Goal: Information Seeking & Learning: Get advice/opinions

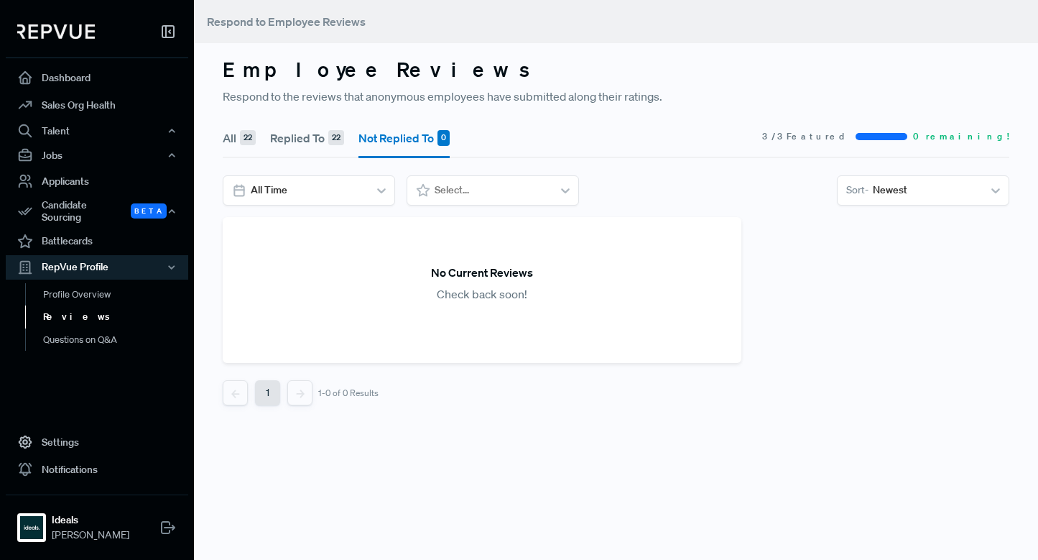
click at [68, 306] on link "Reviews" at bounding box center [116, 316] width 183 height 23
click at [292, 138] on button "Replied To 22" at bounding box center [307, 138] width 74 height 40
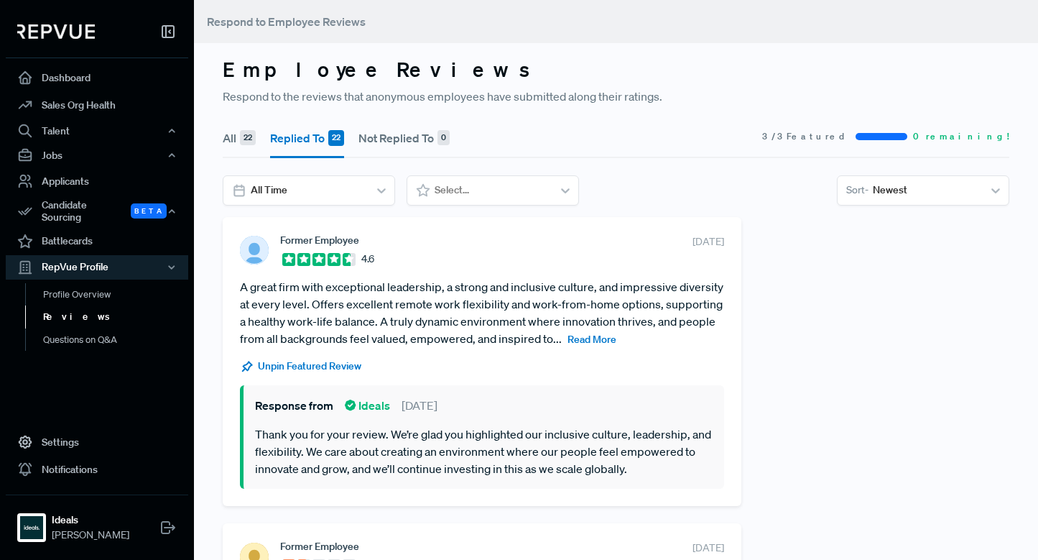
click at [232, 143] on button "All 22" at bounding box center [239, 138] width 33 height 40
click at [312, 143] on button "Replied To 22" at bounding box center [307, 138] width 74 height 40
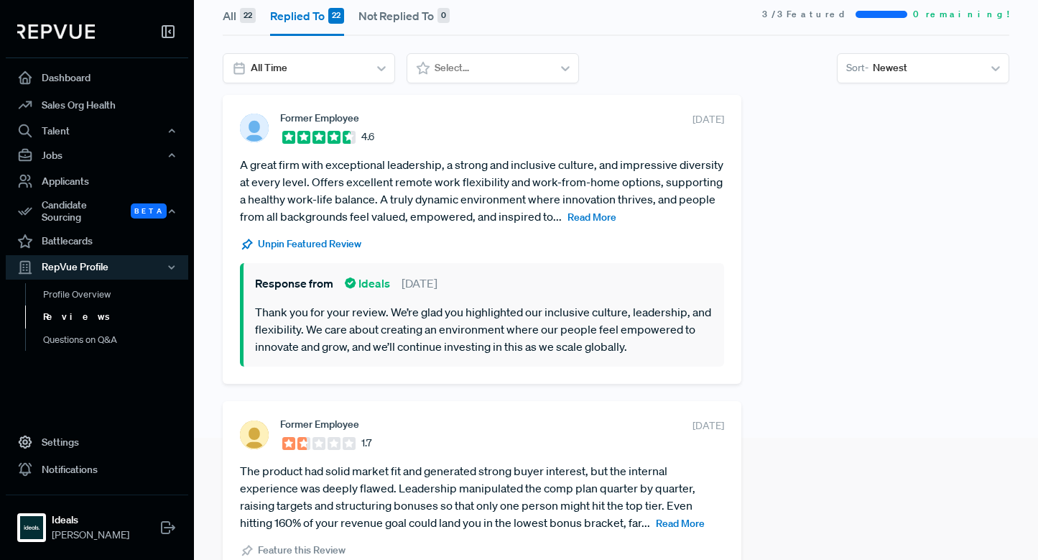
scroll to position [60, 0]
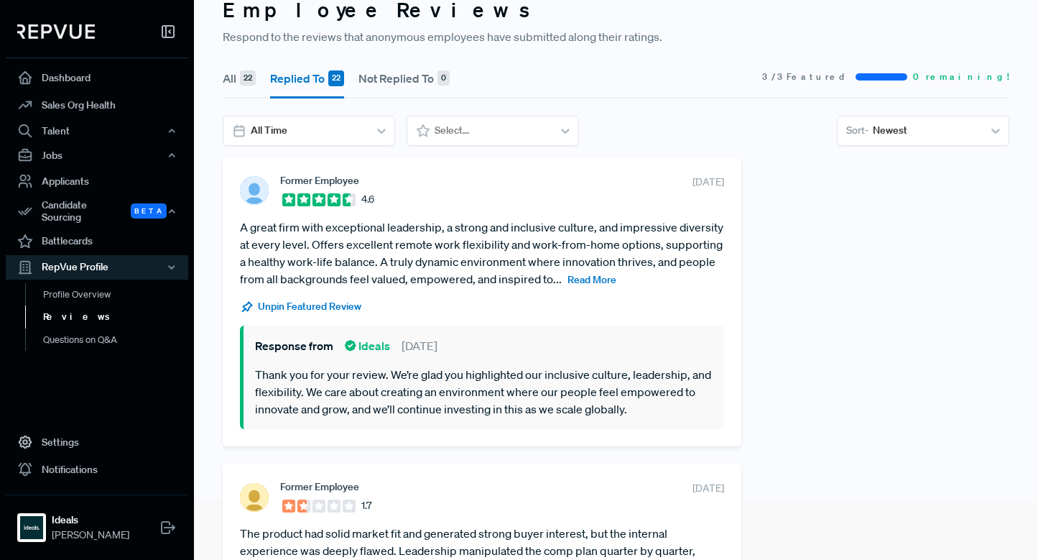
click at [593, 285] on span "Read More" at bounding box center [592, 279] width 49 height 13
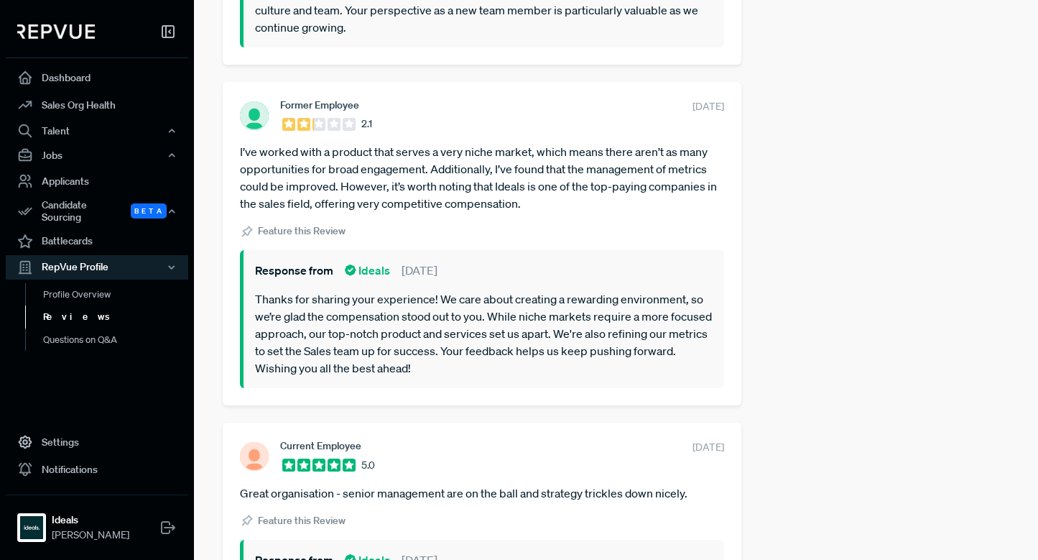
scroll to position [2669, 0]
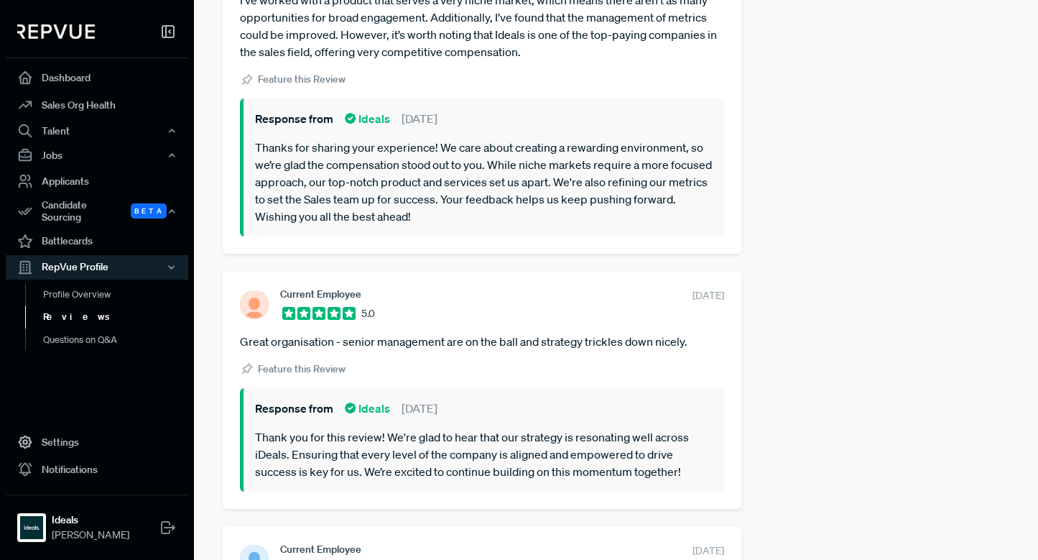
drag, startPoint x: 670, startPoint y: 361, endPoint x: 238, endPoint y: 363, distance: 431.9
click at [238, 363] on div "Current Employee 5.0 [DATE] Great organisation - senior management are on the b…" at bounding box center [482, 389] width 519 height 237
click at [212, 362] on div "Dashboard Sales Org Health Talent Talent Data Talent Profiles Talent Competitor…" at bounding box center [519, 280] width 1038 height 560
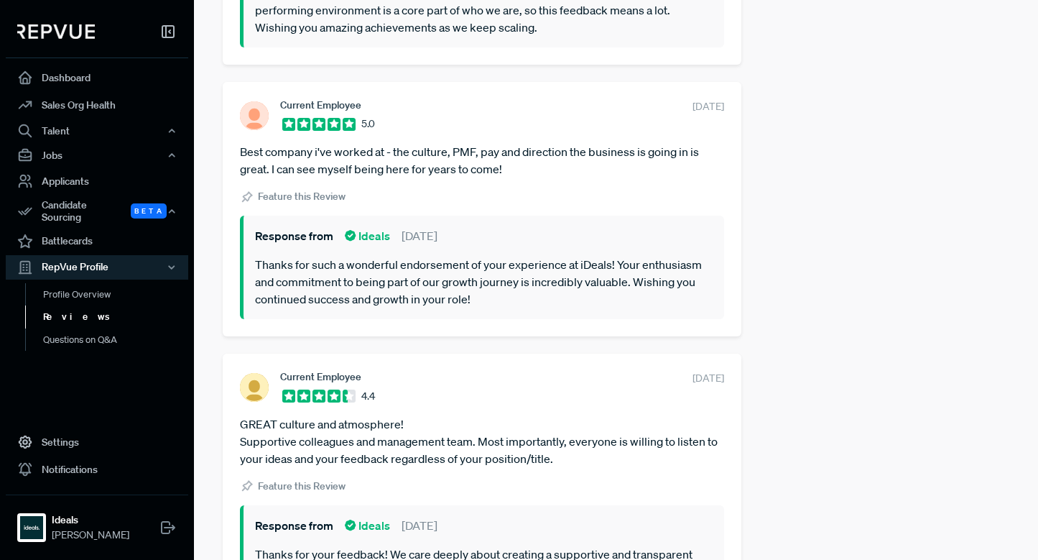
scroll to position [5620, 0]
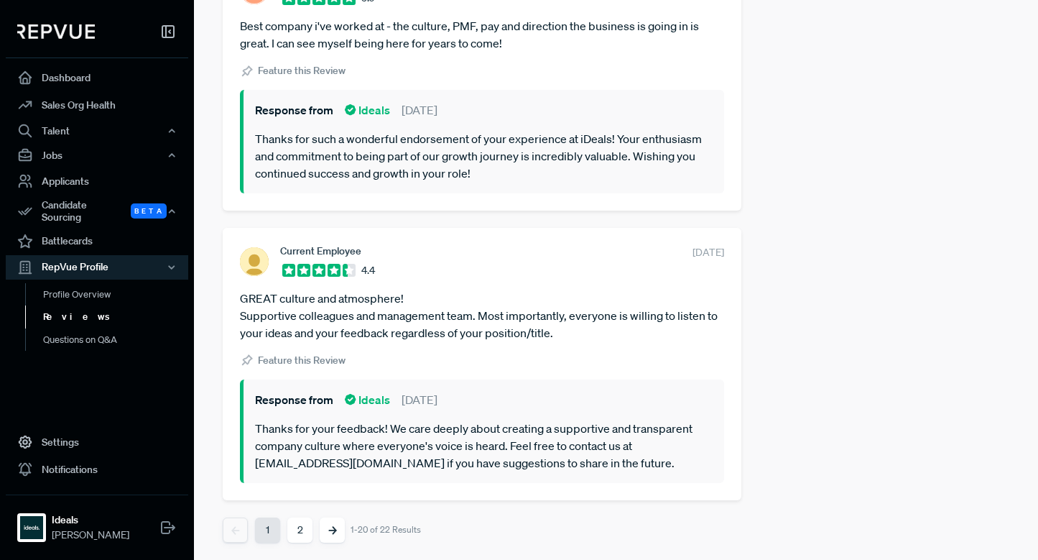
drag, startPoint x: 555, startPoint y: 335, endPoint x: 241, endPoint y: 294, distance: 316.7
click at [241, 294] on article "GREAT culture and atmosphere! Supportive colleagues and management team. Most i…" at bounding box center [482, 316] width 484 height 52
copy article "GREAT culture and atmosphere! Supportive colleagues and management team. Most i…"
click at [320, 287] on section "Current Employee 4.4 [DATE] GREAT culture and atmosphere! Supportive colleagues…" at bounding box center [482, 363] width 484 height 237
click at [305, 536] on button "2" at bounding box center [299, 529] width 25 height 25
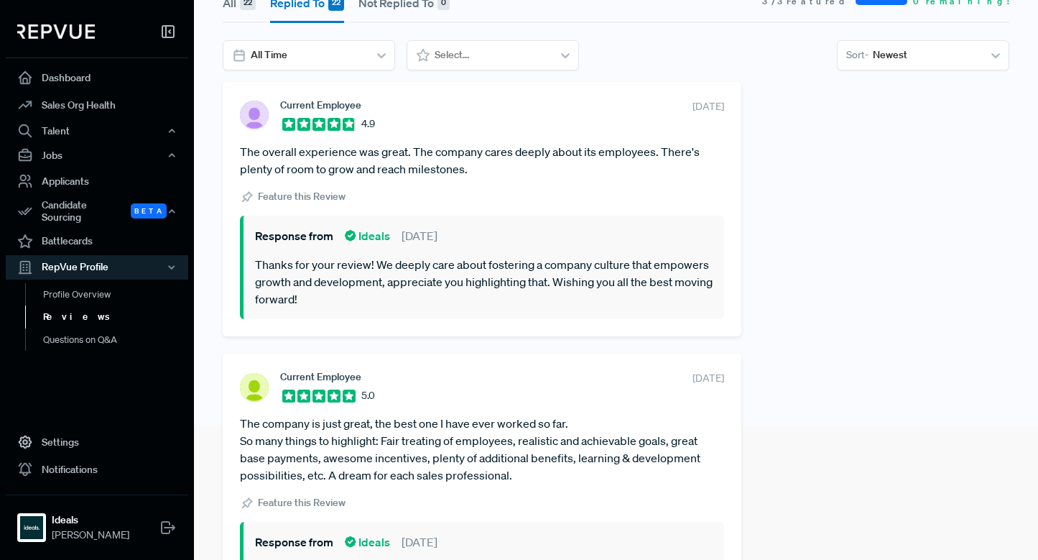
scroll to position [295, 0]
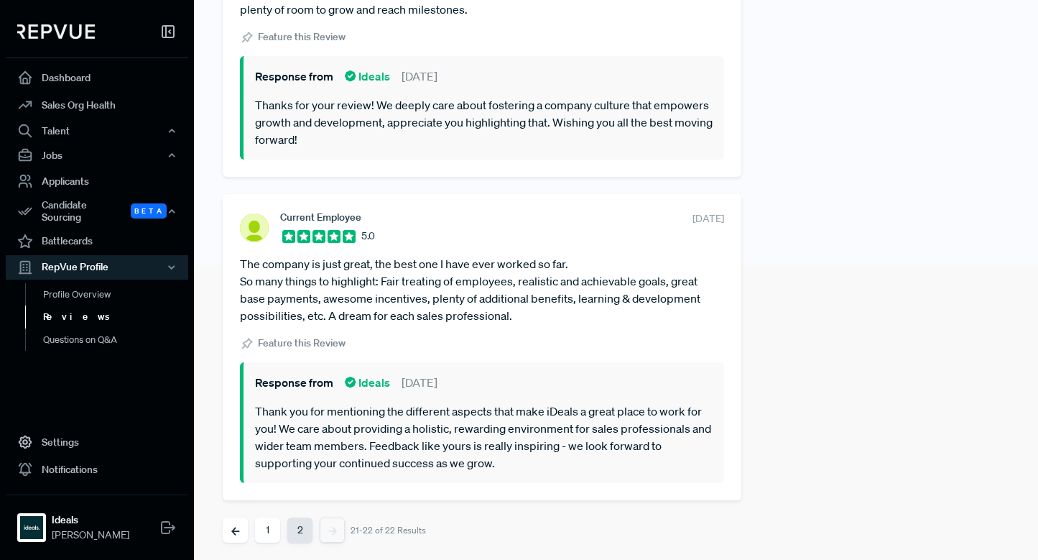
click at [262, 535] on button "1" at bounding box center [267, 529] width 25 height 25
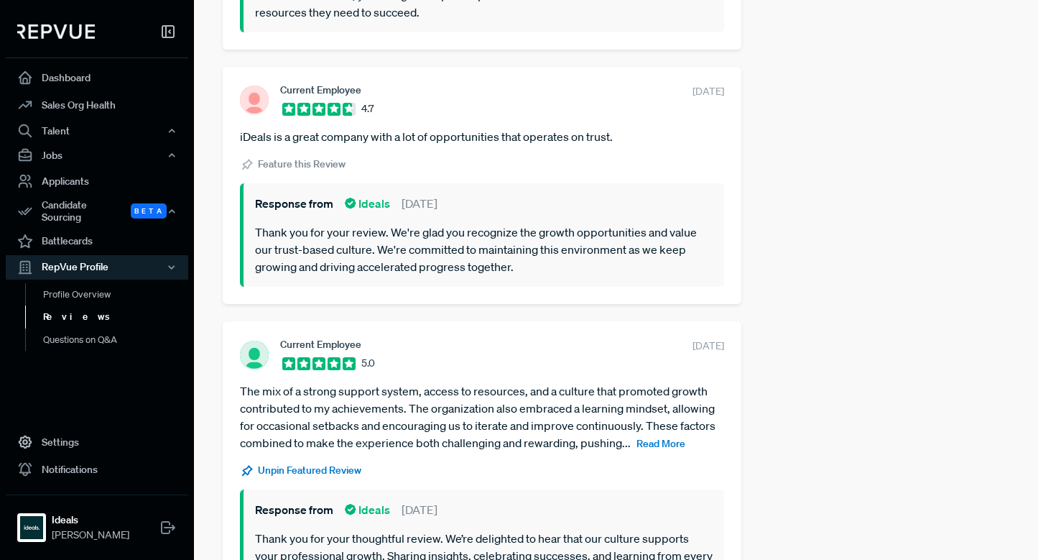
scroll to position [1804, 0]
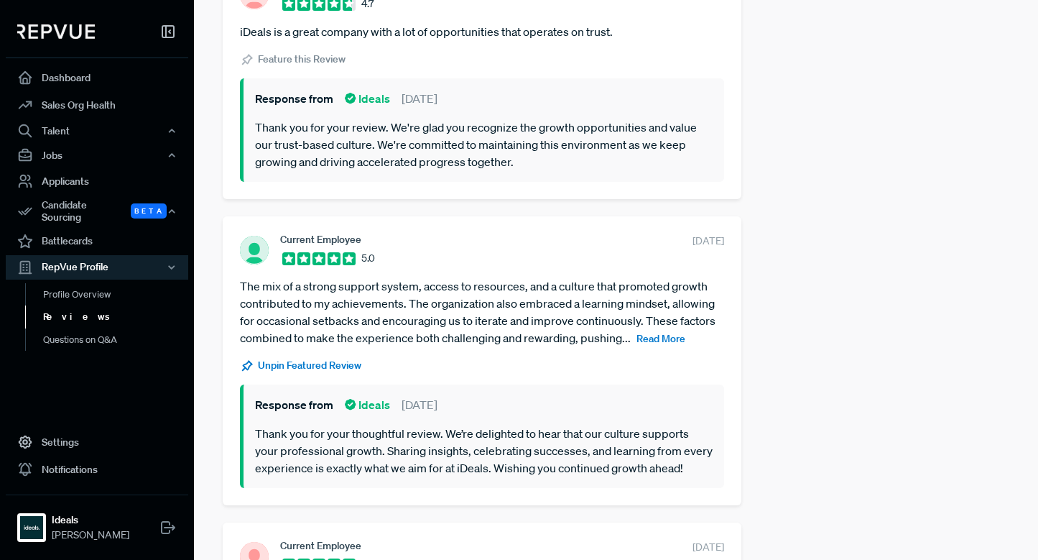
click at [643, 339] on span "Read More" at bounding box center [661, 338] width 49 height 13
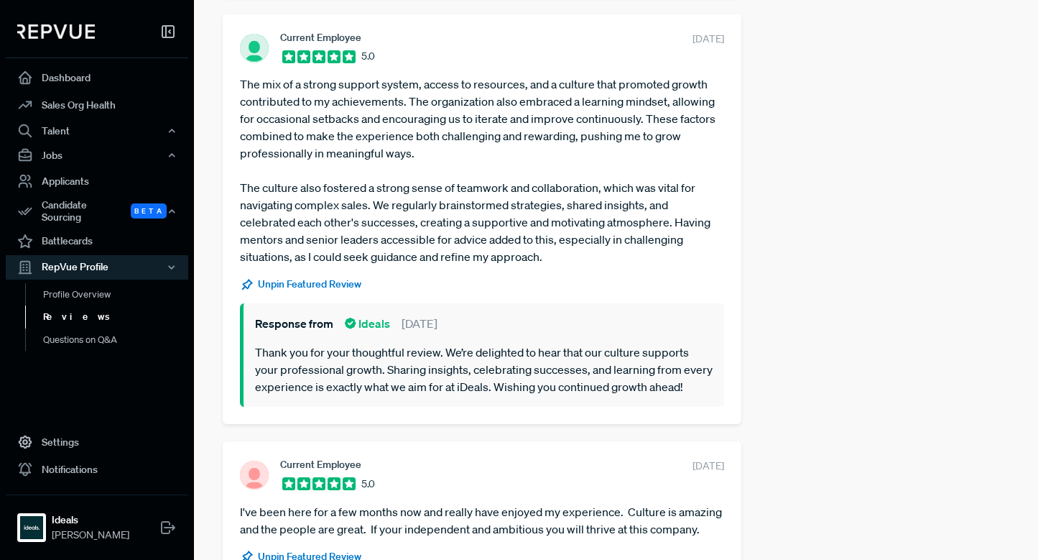
scroll to position [2174, 0]
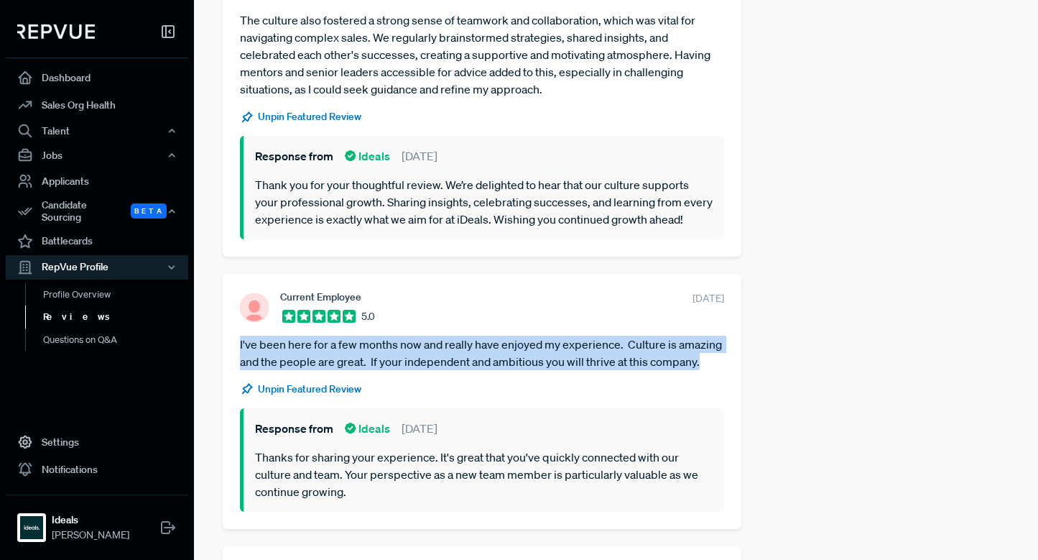
drag, startPoint x: 707, startPoint y: 382, endPoint x: 237, endPoint y: 357, distance: 470.6
click at [237, 357] on div "Current Employee 5.0 [DATE] I've been here for a few months now and really have…" at bounding box center [482, 401] width 519 height 254
copy article "I've been here for a few months now and really have enjoyed my experience. Cult…"
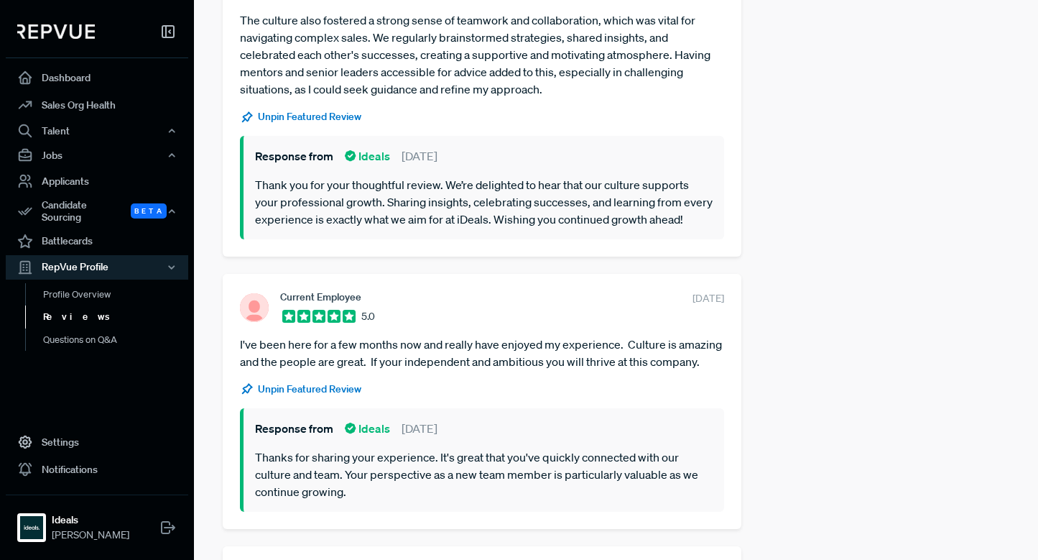
click at [390, 318] on section "Current Employee 5.0 [DATE]" at bounding box center [482, 307] width 484 height 32
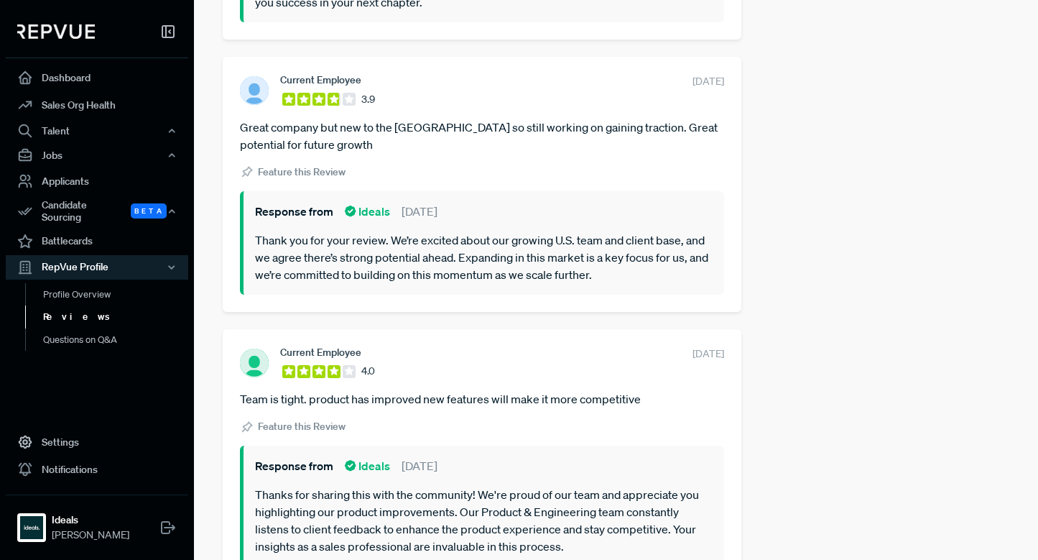
scroll to position [803, 0]
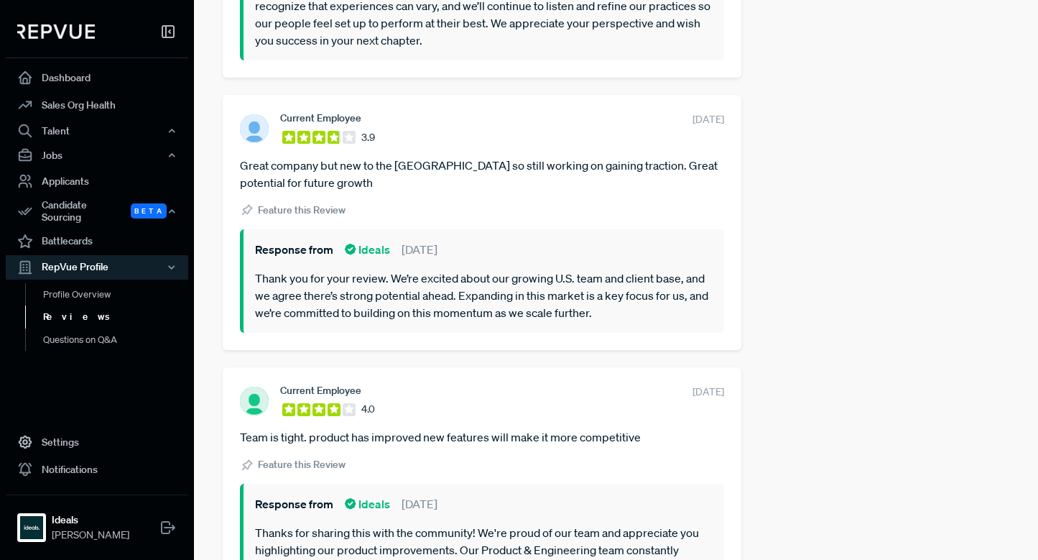
click at [284, 436] on article "Team is tight. product has improved new features will make it more competitive" at bounding box center [482, 436] width 484 height 17
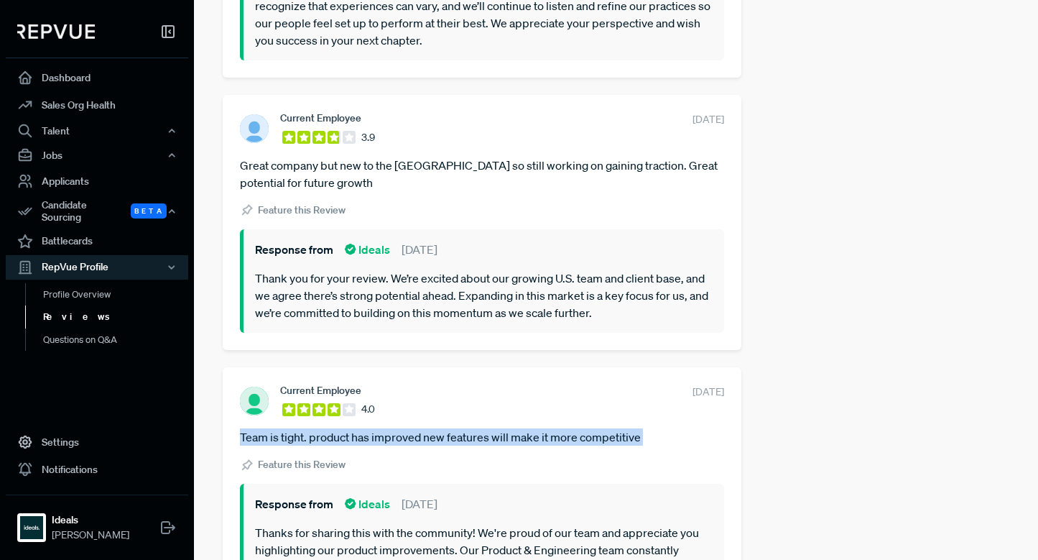
click at [284, 436] on article "Team is tight. product has improved new features will make it more competitive" at bounding box center [482, 436] width 484 height 17
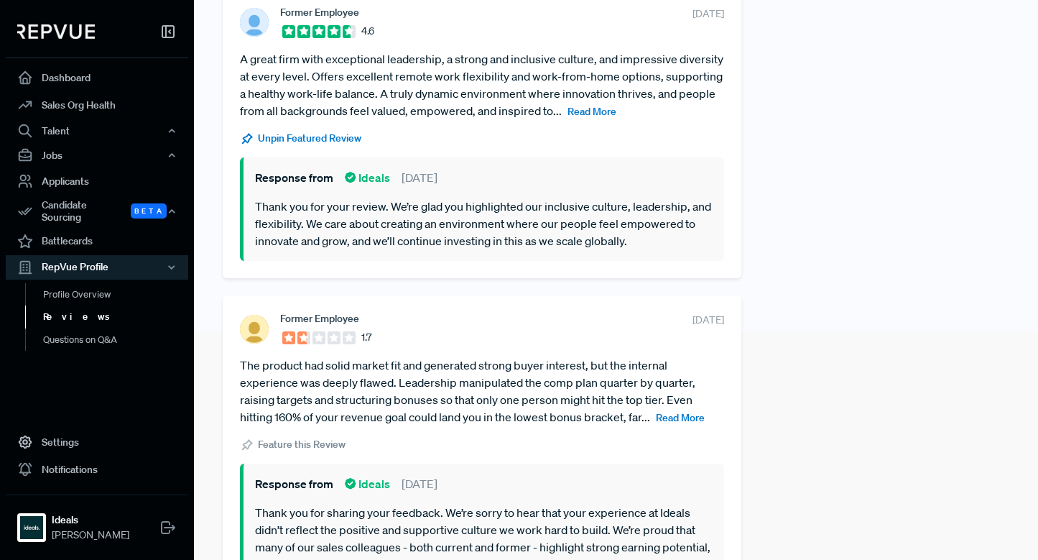
scroll to position [68, 0]
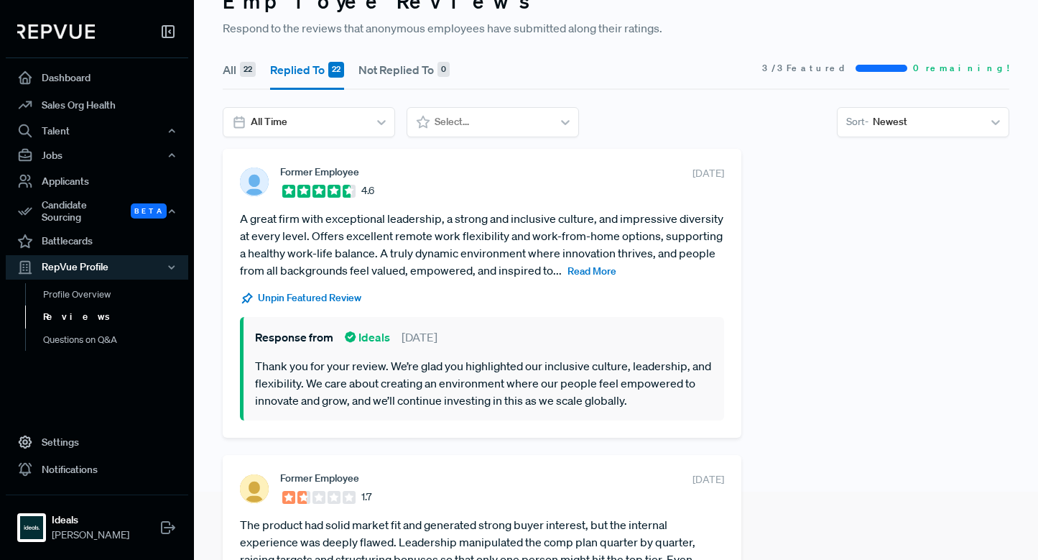
click at [571, 271] on span "Read More" at bounding box center [592, 270] width 49 height 13
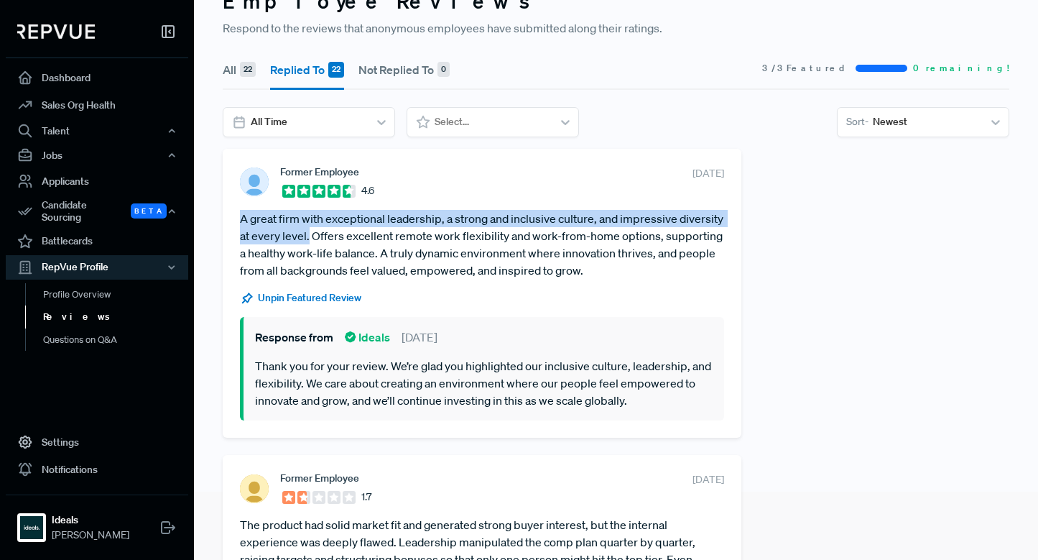
drag, startPoint x: 310, startPoint y: 234, endPoint x: 225, endPoint y: 221, distance: 85.8
click at [225, 221] on div "Former Employee 4.6 [DATE] A great firm with exceptional leadership, a strong a…" at bounding box center [482, 293] width 519 height 289
copy article "A great firm with exceptional leadership, a strong and inclusive culture, and i…"
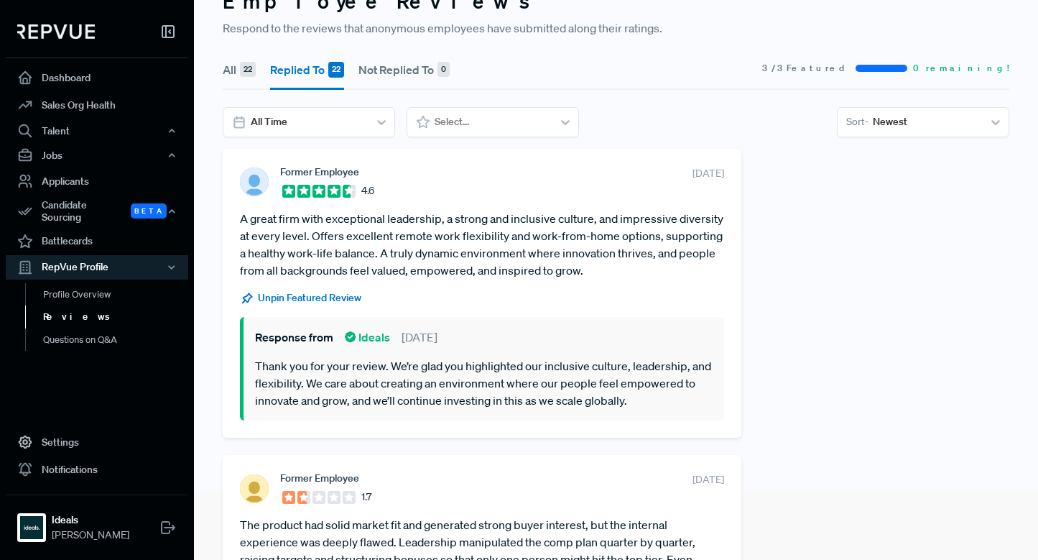
click at [379, 290] on section "Unpin Featured Review" at bounding box center [482, 295] width 484 height 21
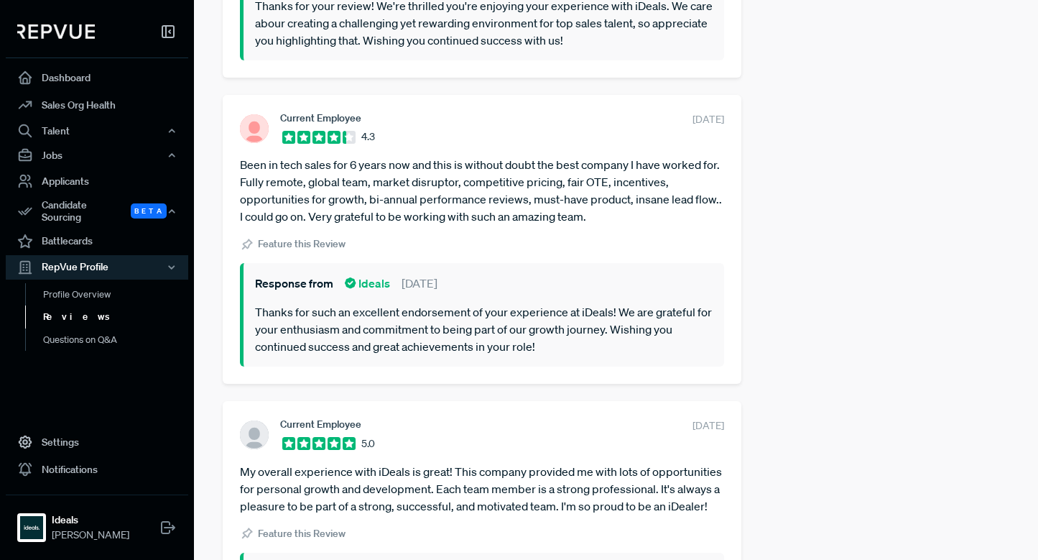
scroll to position [3474, 0]
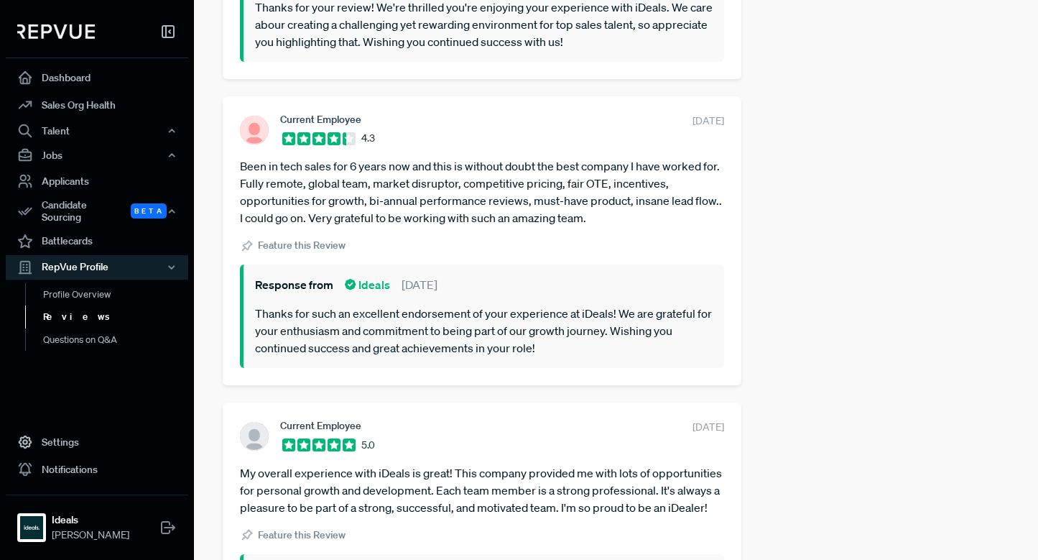
click at [267, 183] on article "Been in tech sales for 6 years now and this is without doubt the best company I…" at bounding box center [482, 191] width 484 height 69
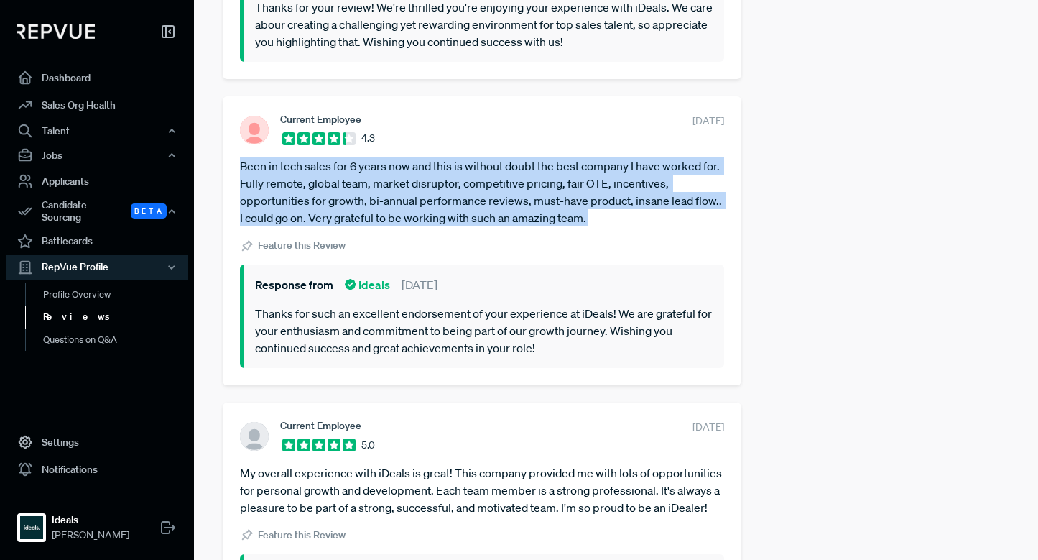
click at [267, 183] on article "Been in tech sales for 6 years now and this is without doubt the best company I…" at bounding box center [482, 191] width 484 height 69
click at [267, 181] on article "Been in tech sales for 6 years now and this is without doubt the best company I…" at bounding box center [482, 191] width 484 height 69
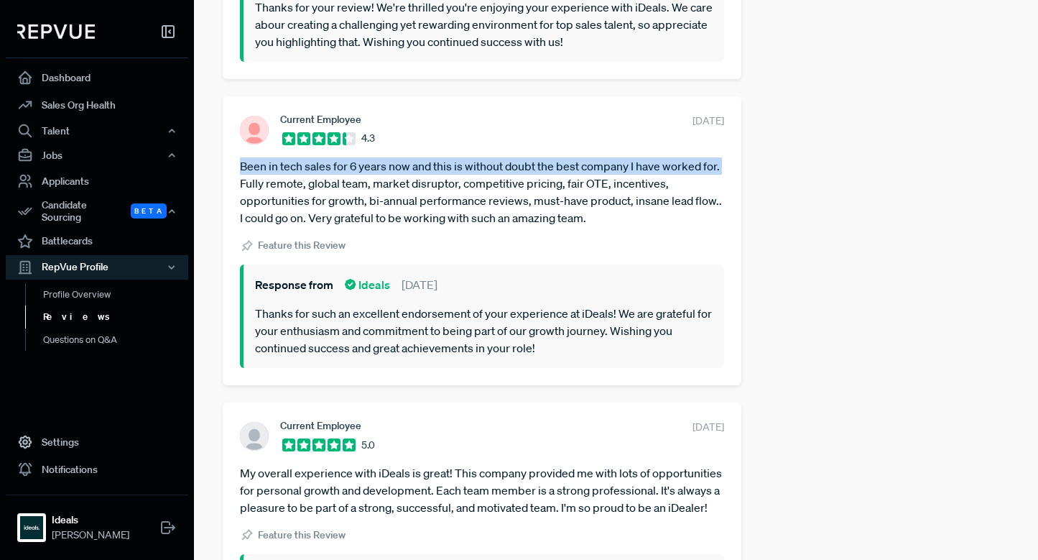
drag, startPoint x: 241, startPoint y: 200, endPoint x: 240, endPoint y: 188, distance: 13.0
click at [240, 188] on article "Been in tech sales for 6 years now and this is without doubt the best company I…" at bounding box center [482, 191] width 484 height 69
copy article "Been in tech sales for 6 years now and this is without doubt the best company I…"
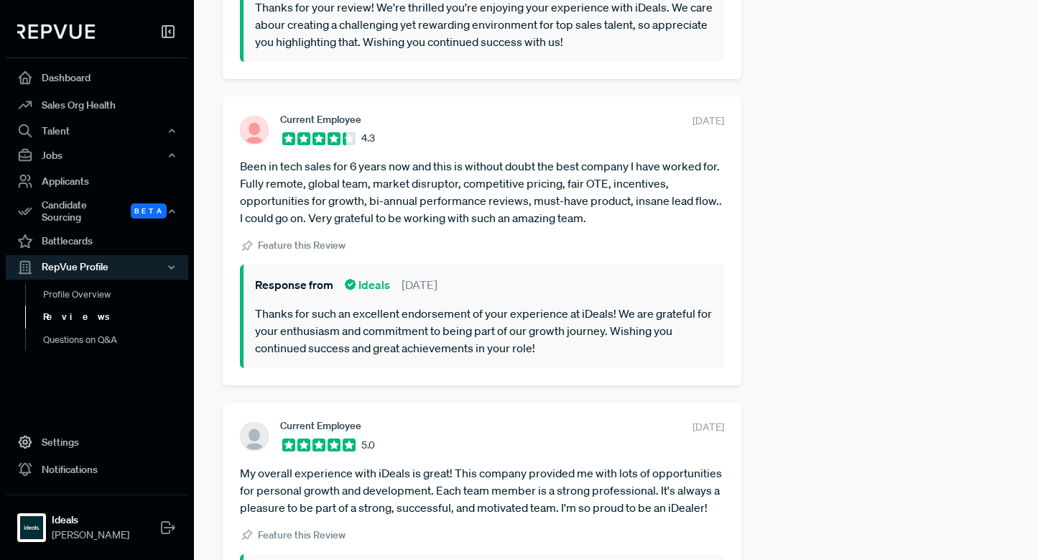
click at [226, 229] on div "Current Employee 4.3 [DATE] Been in tech sales for 6 years now and this is with…" at bounding box center [482, 240] width 519 height 289
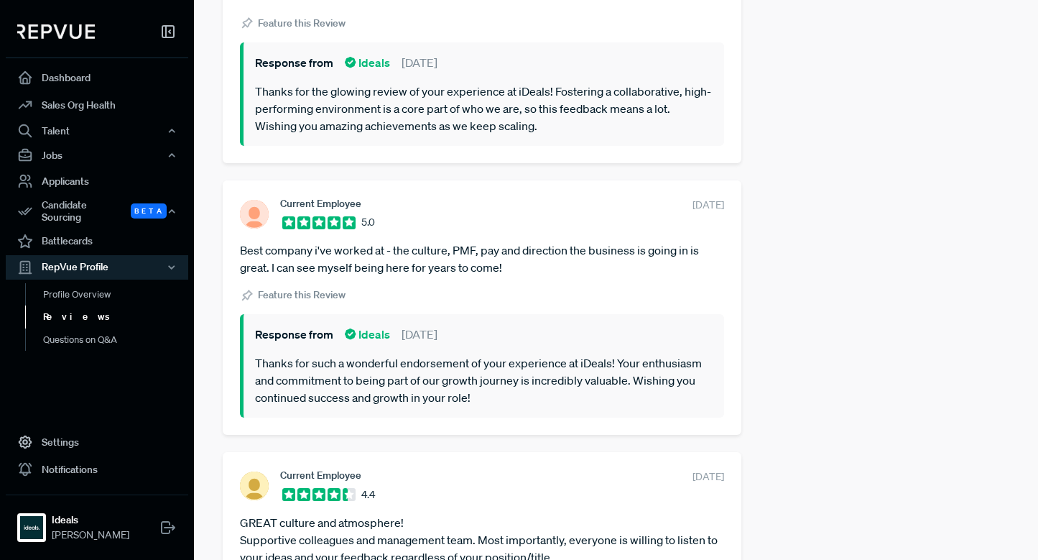
scroll to position [5501, 0]
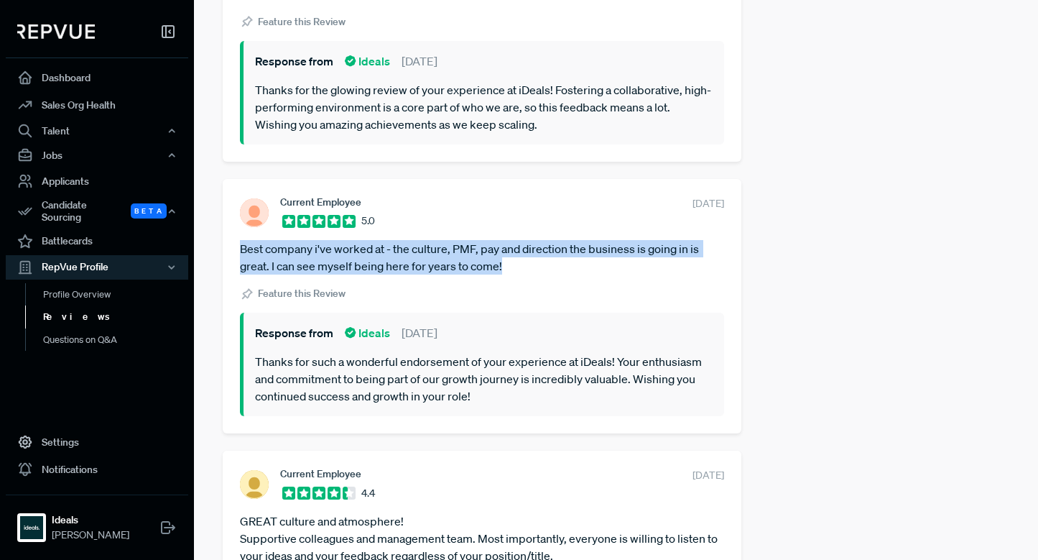
drag, startPoint x: 506, startPoint y: 283, endPoint x: 234, endPoint y: 268, distance: 272.0
click at [234, 268] on div "Current Employee 5.0 [DATE] Best company i've worked at - the culture, PMF, pay…" at bounding box center [482, 306] width 519 height 254
copy article "Best company i've worked at - the culture, PMF, pay and direction the business …"
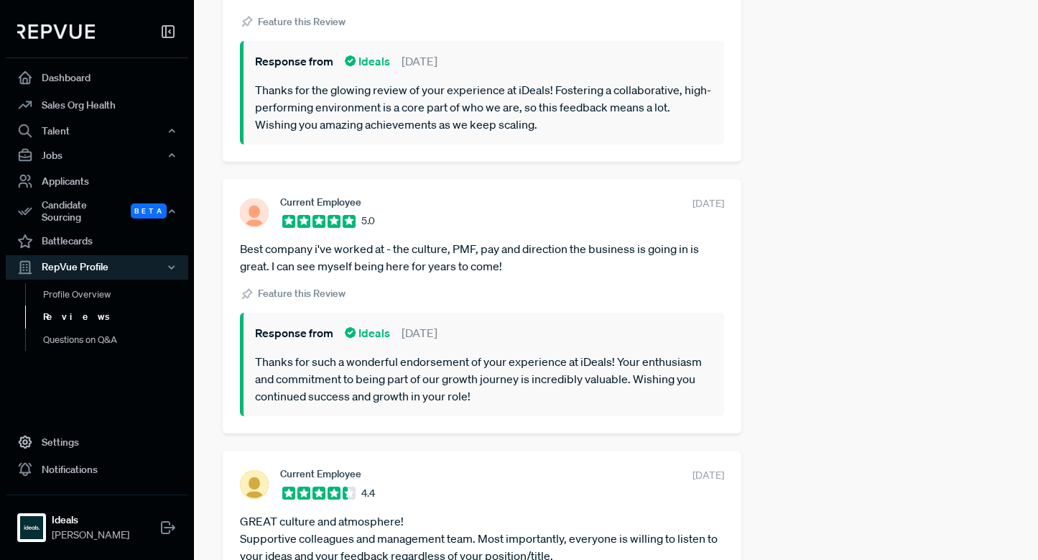
click at [198, 269] on div "Dashboard Sales Org Health Talent Talent Data Talent Profiles Talent Competitor…" at bounding box center [519, 280] width 1038 height 560
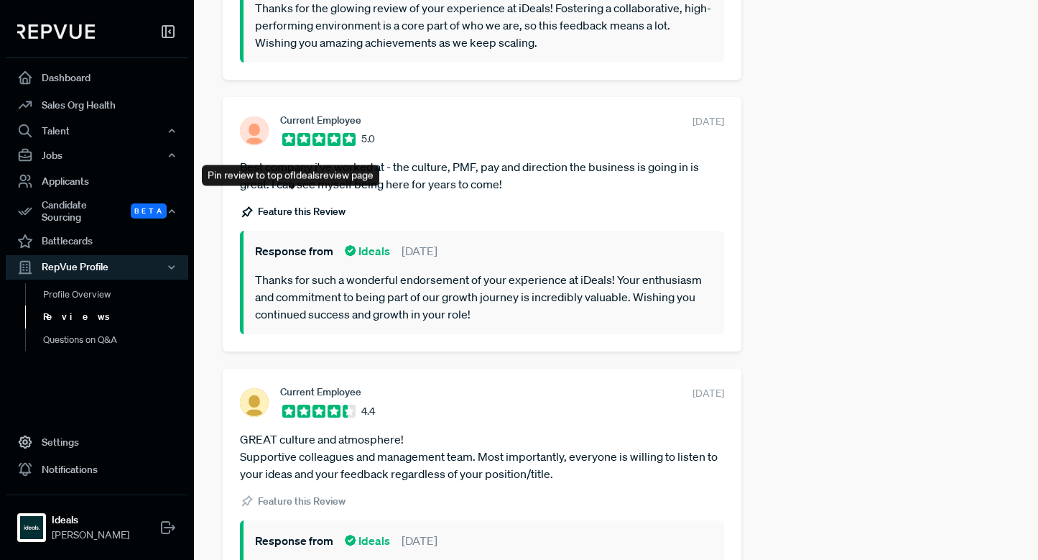
scroll to position [5741, 0]
